Goal: Information Seeking & Learning: Find specific fact

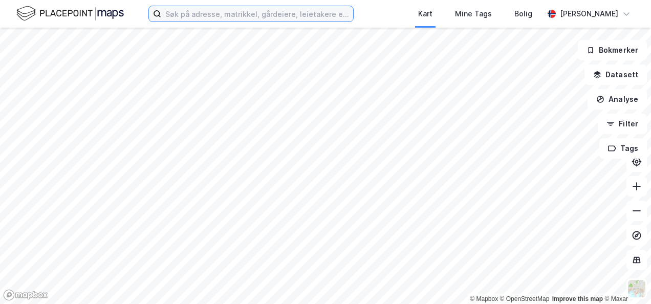
click at [198, 14] on input at bounding box center [257, 13] width 192 height 15
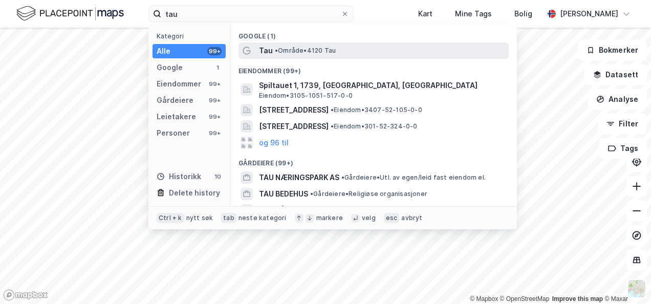
click at [268, 53] on span "Tau" at bounding box center [266, 51] width 14 height 12
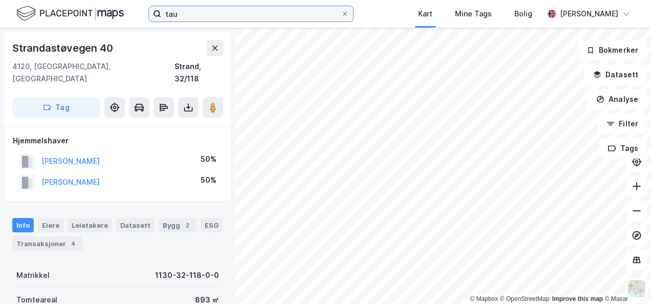
click at [202, 11] on input "tau" at bounding box center [251, 13] width 180 height 15
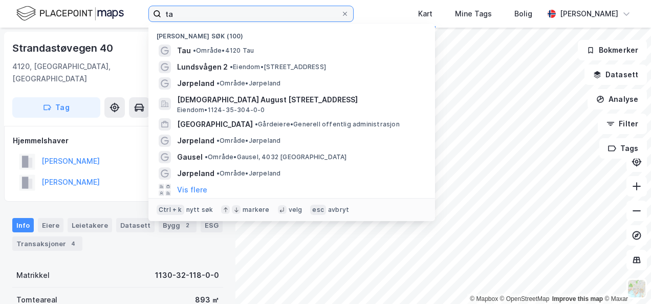
type input "t"
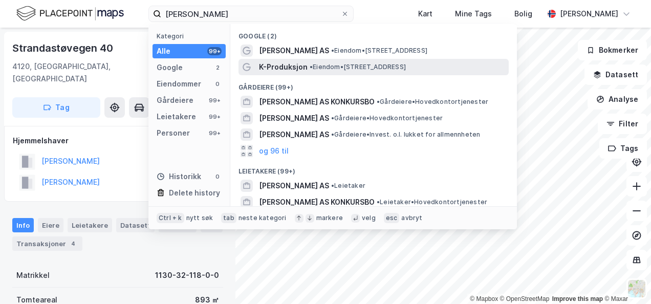
click at [284, 72] on span "K-Produksjon" at bounding box center [283, 67] width 49 height 12
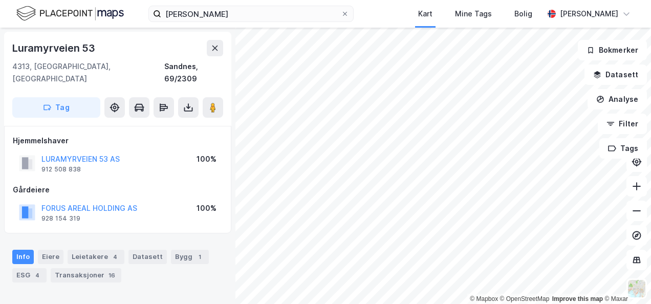
click at [385, 304] on html "[PERSON_NAME] Kart Mine Tags Bolig [PERSON_NAME] © Mapbox © OpenStreetMap Impro…" at bounding box center [325, 152] width 651 height 304
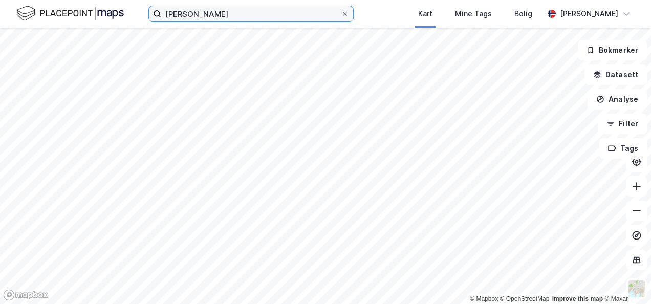
click at [226, 14] on input "[PERSON_NAME]" at bounding box center [251, 13] width 180 height 15
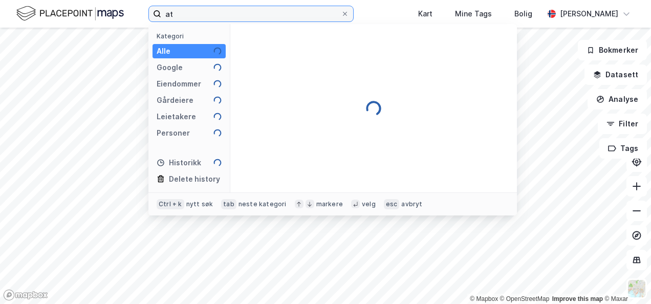
type input "a"
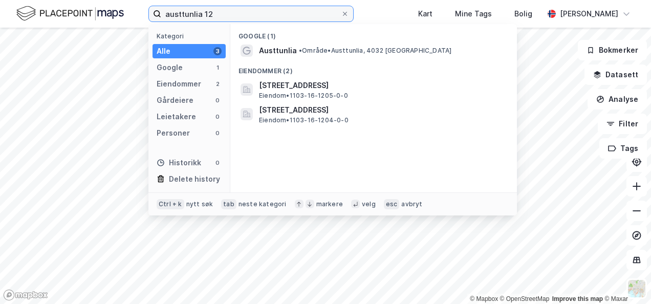
type input "austtunlia 12"
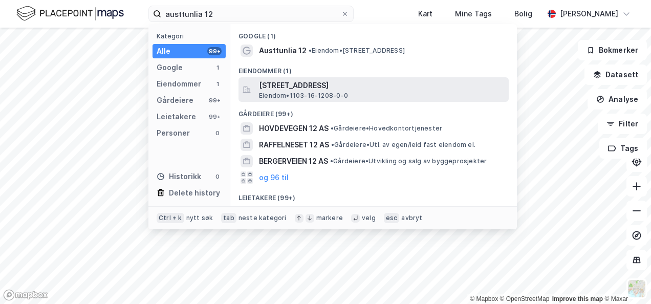
click at [282, 90] on span "[STREET_ADDRESS]" at bounding box center [382, 85] width 246 height 12
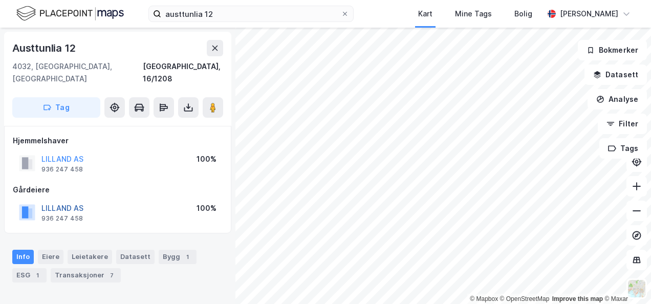
click at [0, 0] on button "LILLAND AS" at bounding box center [0, 0] width 0 height 0
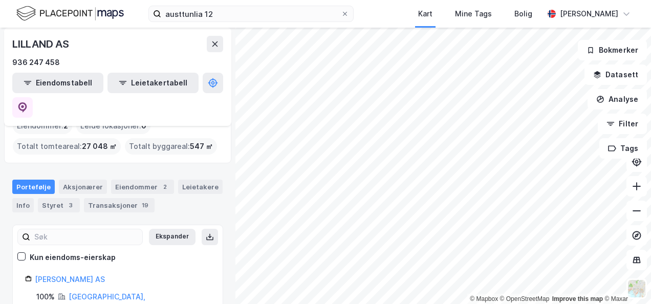
scroll to position [52, 0]
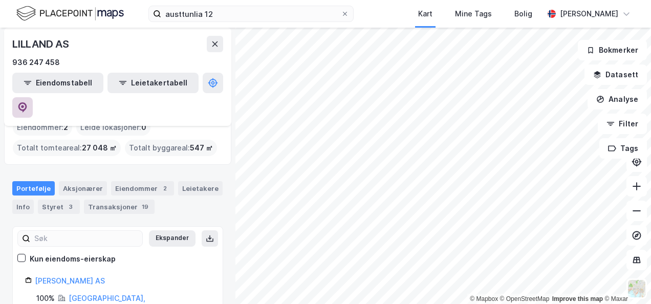
click at [28, 102] on icon at bounding box center [22, 107] width 10 height 10
